Goal: Information Seeking & Learning: Learn about a topic

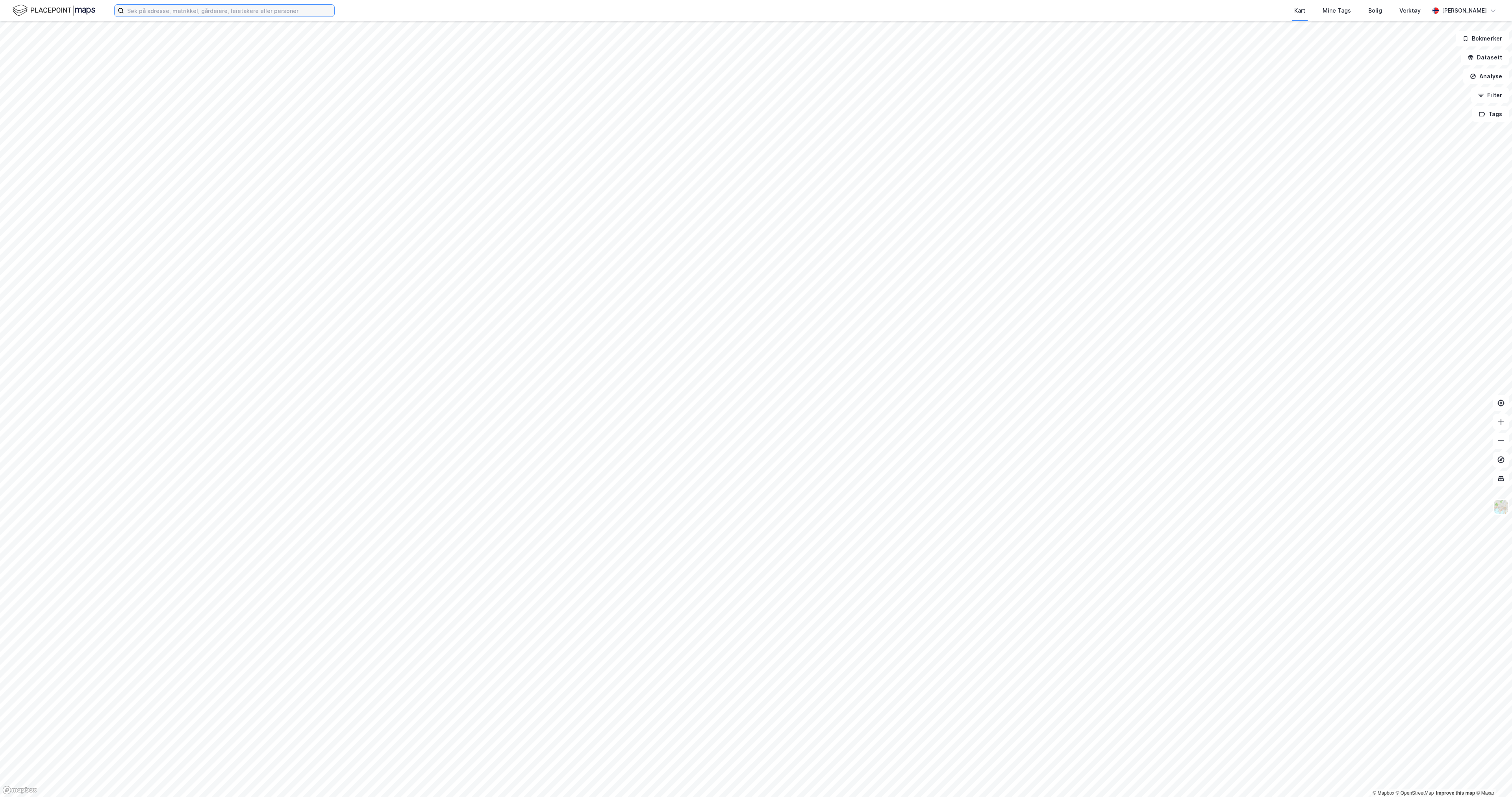
click at [158, 10] on input at bounding box center [229, 10] width 211 height 12
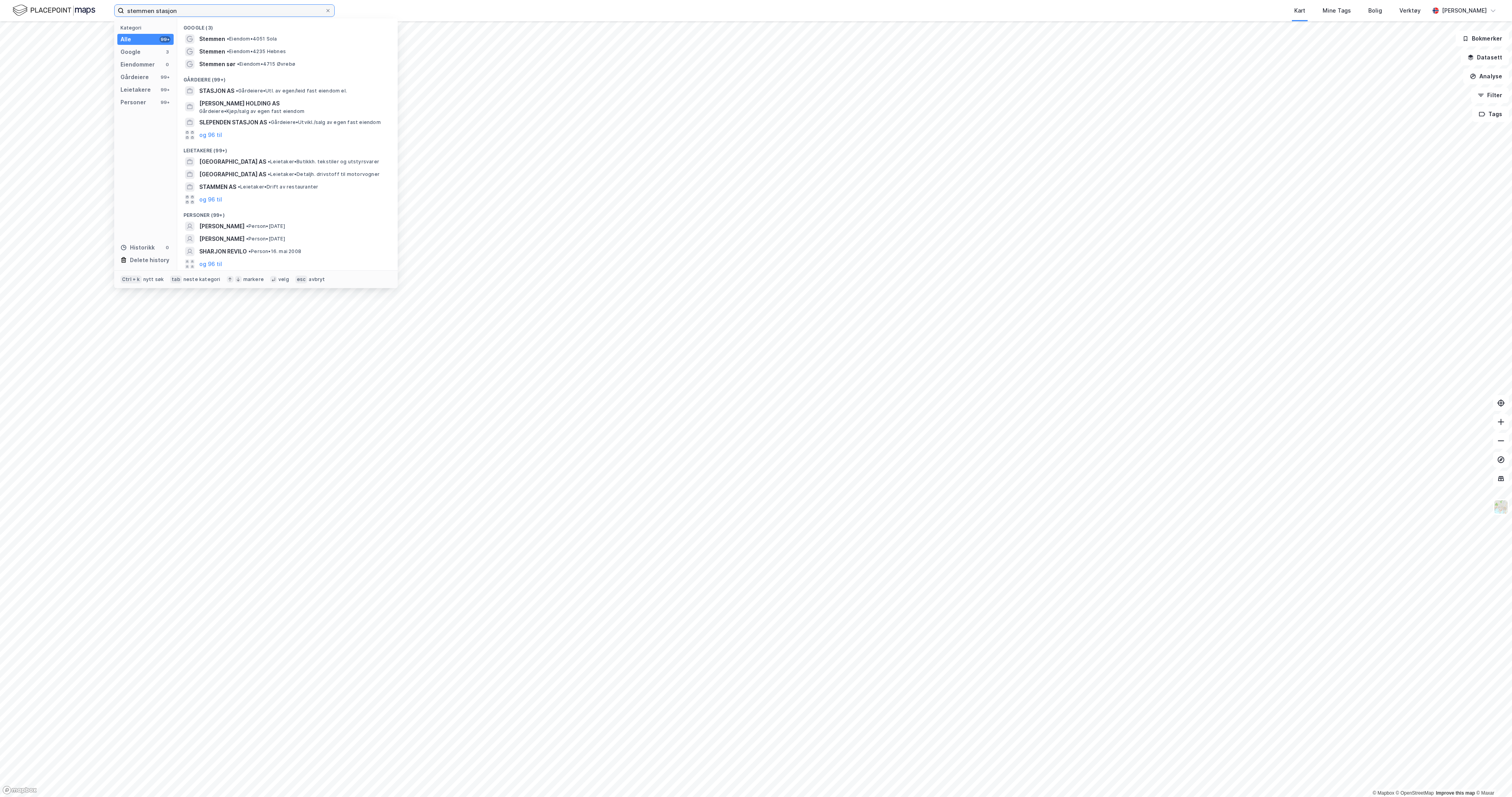
drag, startPoint x: 194, startPoint y: 10, endPoint x: 0, endPoint y: -21, distance: 196.5
click at [0, 0] on html "stemmen stasjon Kategori Alle 99+ Google 3 Eiendommer 0 Gårdeiere 99+ Leietaker…" at bounding box center [756, 398] width 1512 height 797
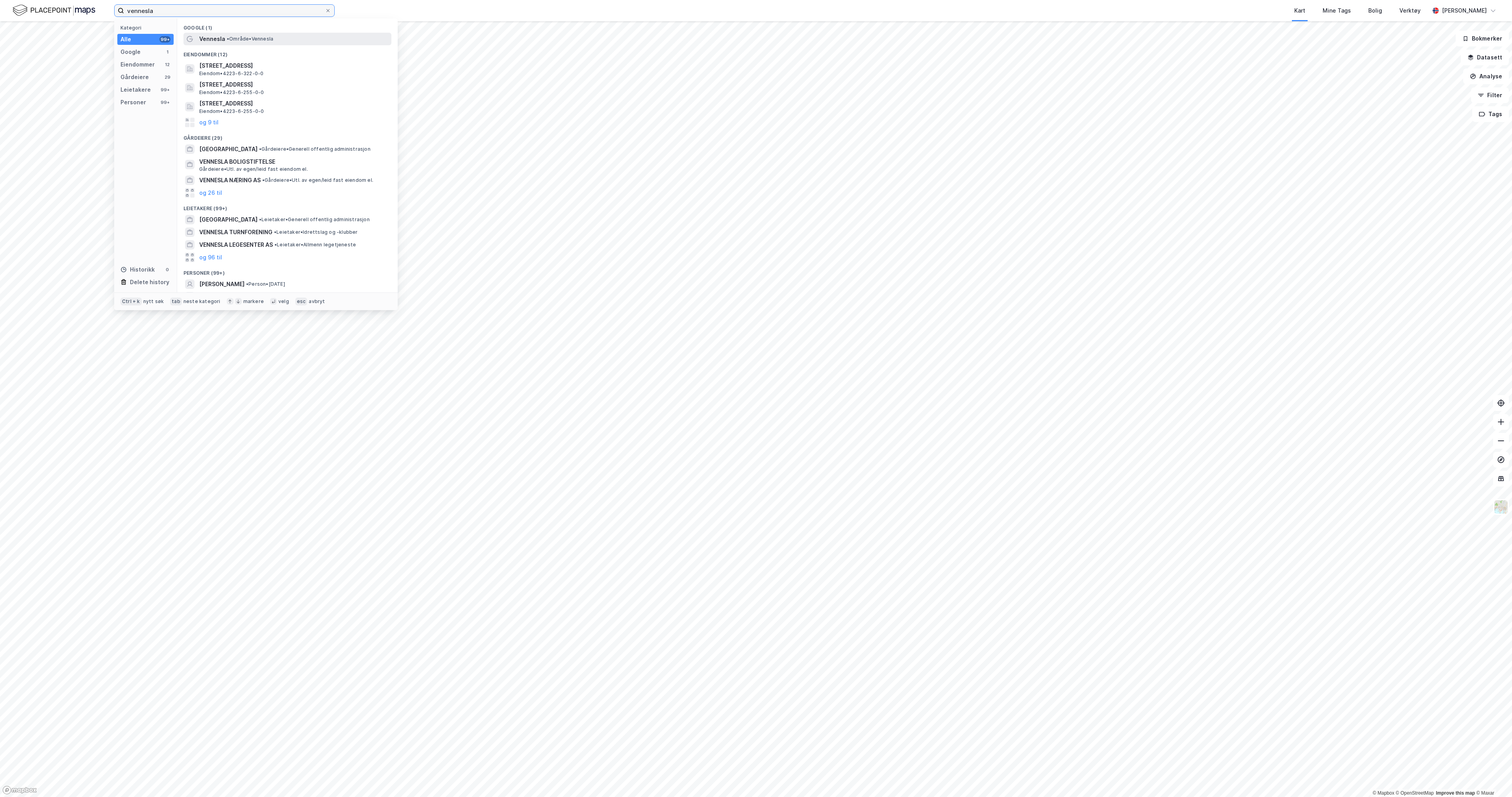
type input "vennesla"
click at [240, 42] on div "Vennesla • Område • [GEOGRAPHIC_DATA]" at bounding box center [294, 39] width 190 height 10
